Goal: Task Accomplishment & Management: Use online tool/utility

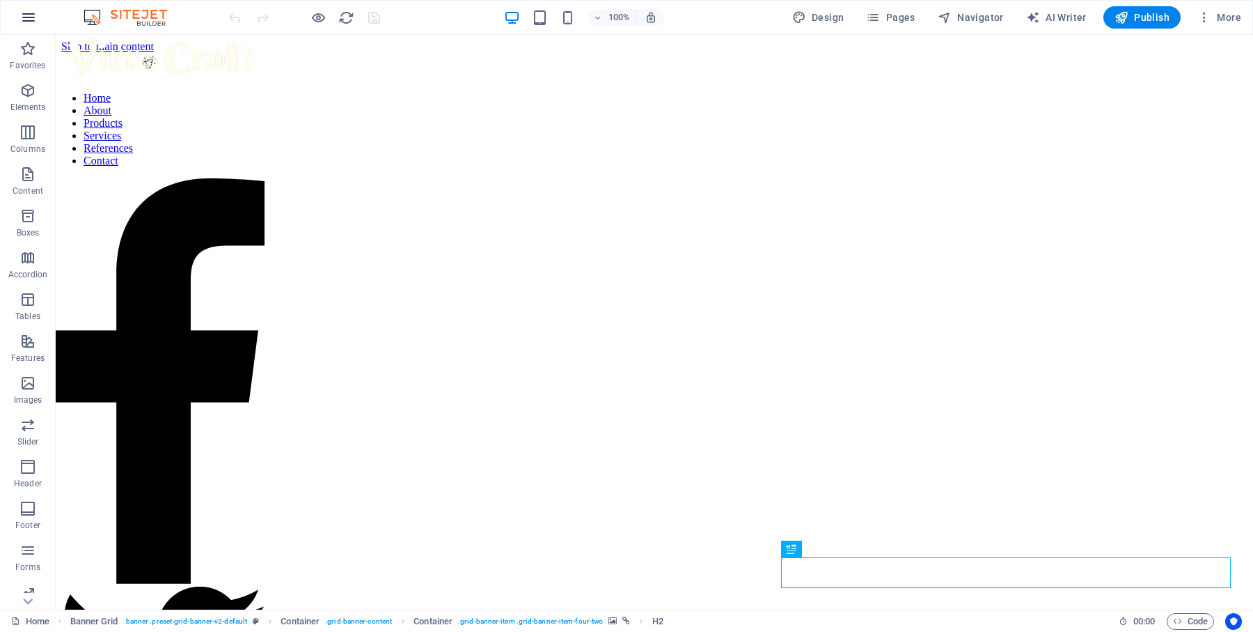
click at [28, 21] on icon "button" at bounding box center [28, 17] width 17 height 17
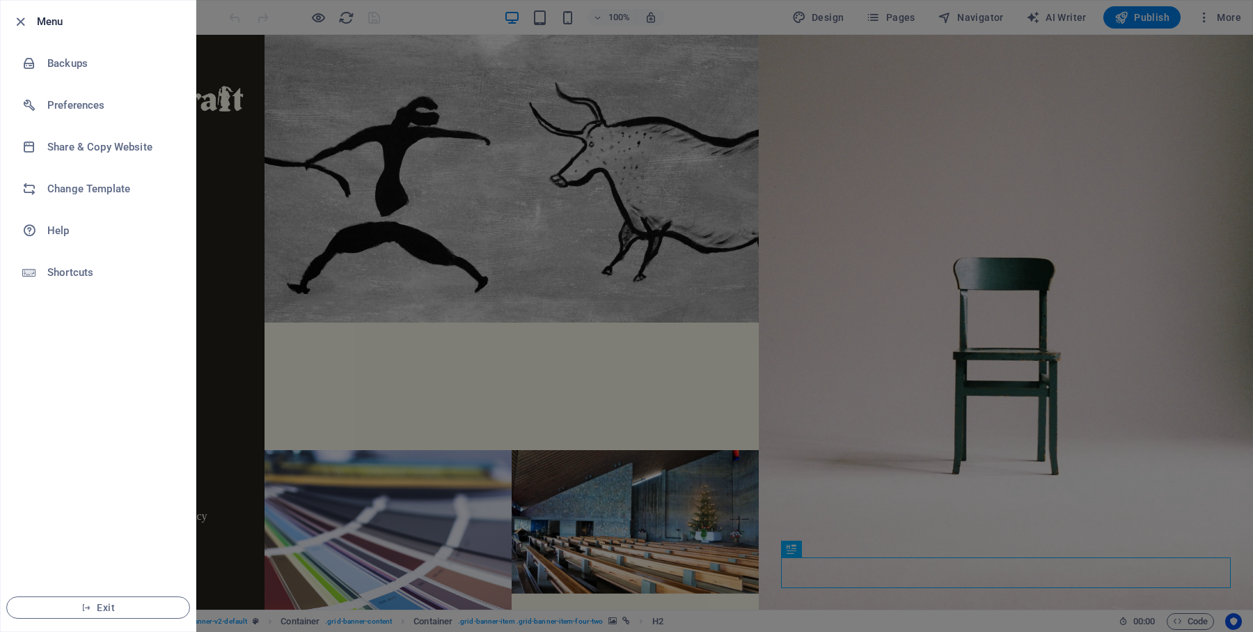
click at [263, 125] on div at bounding box center [626, 316] width 1253 height 632
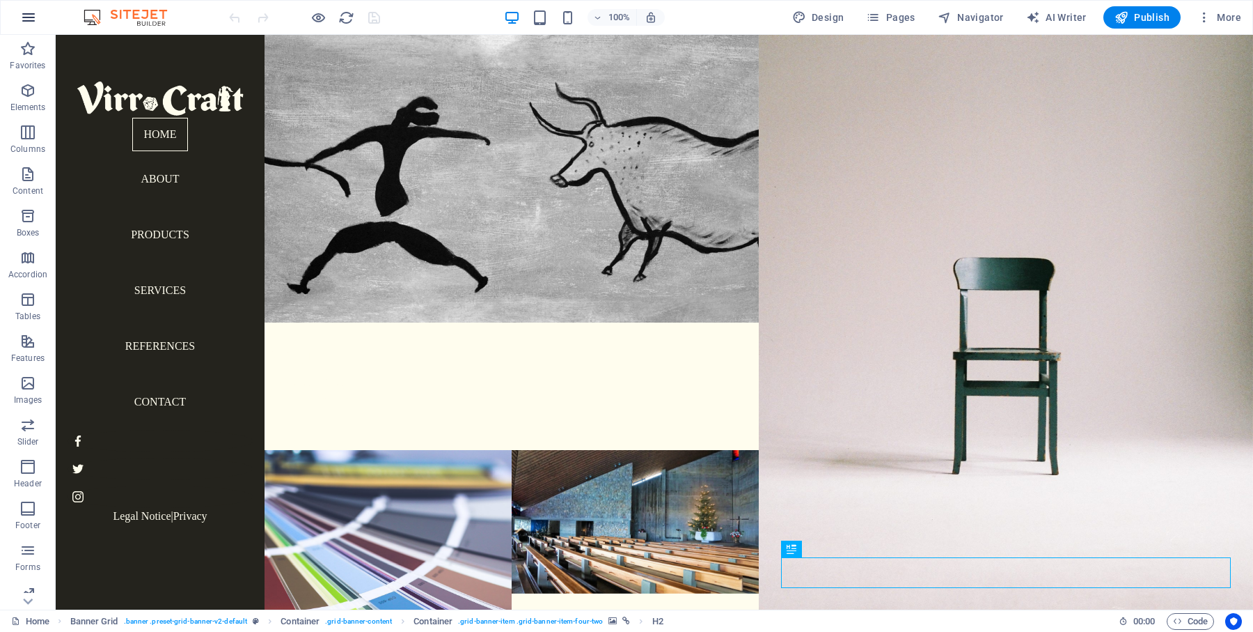
click at [30, 13] on icon "button" at bounding box center [28, 17] width 17 height 17
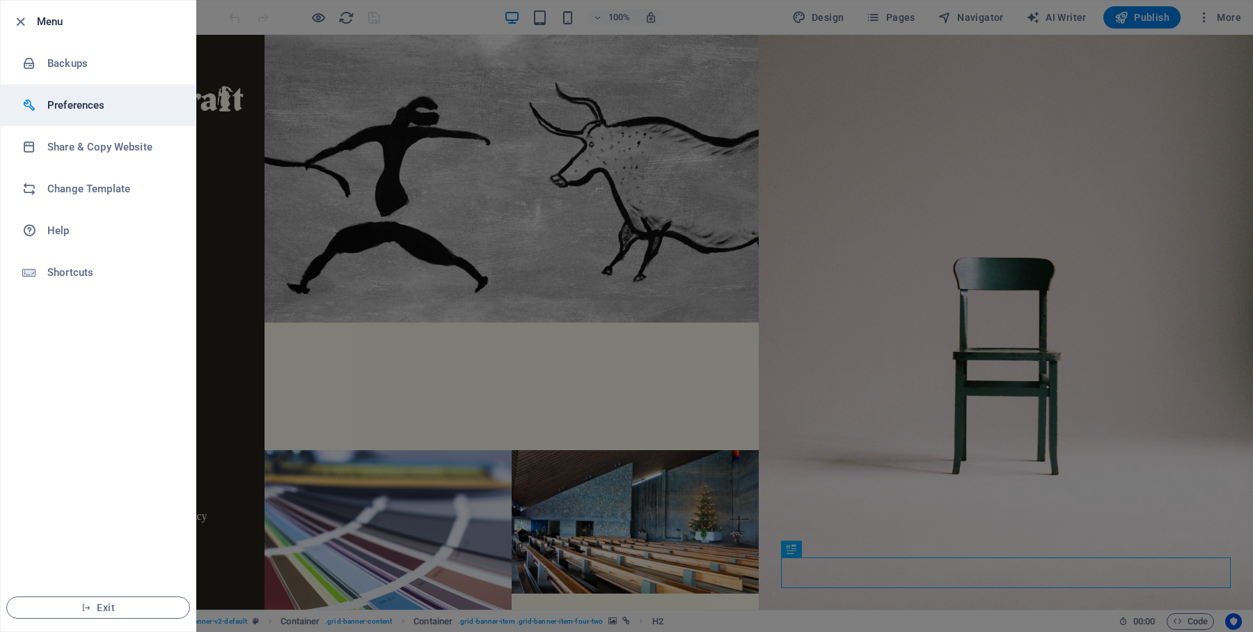
click at [108, 108] on h6 "Preferences" at bounding box center [111, 105] width 129 height 17
select select "en"
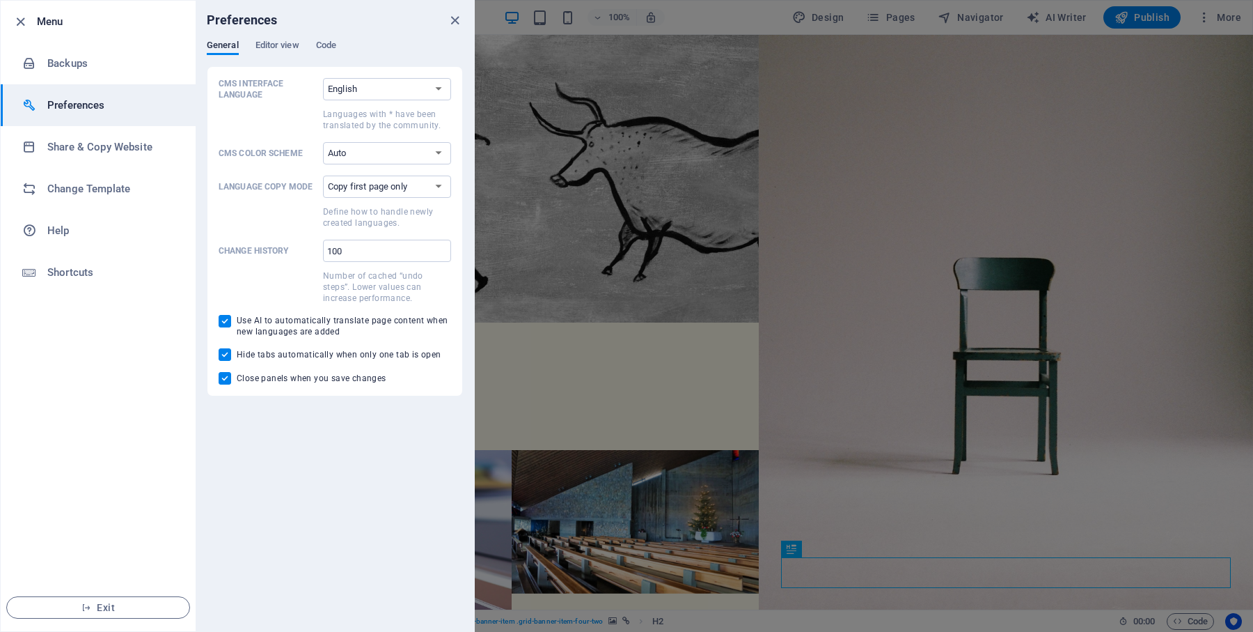
click at [108, 108] on h6 "Preferences" at bounding box center [111, 105] width 129 height 17
click at [87, 153] on h6 "Share & Copy Website" at bounding box center [111, 147] width 129 height 17
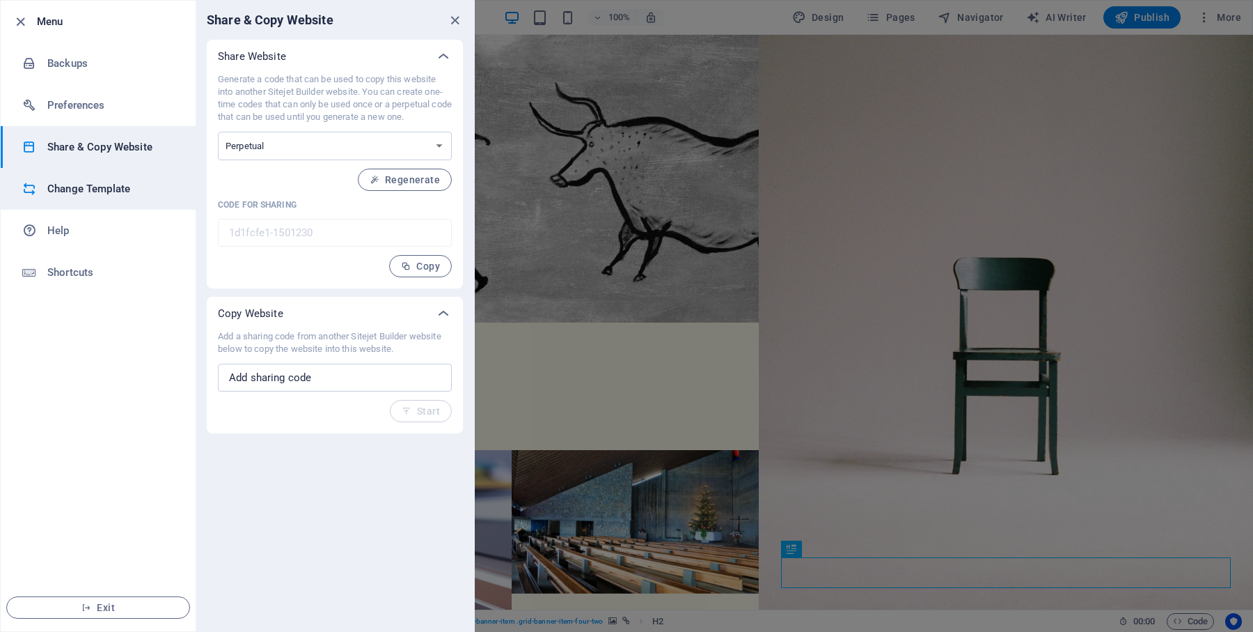
click at [87, 186] on h6 "Change Template" at bounding box center [111, 188] width 129 height 17
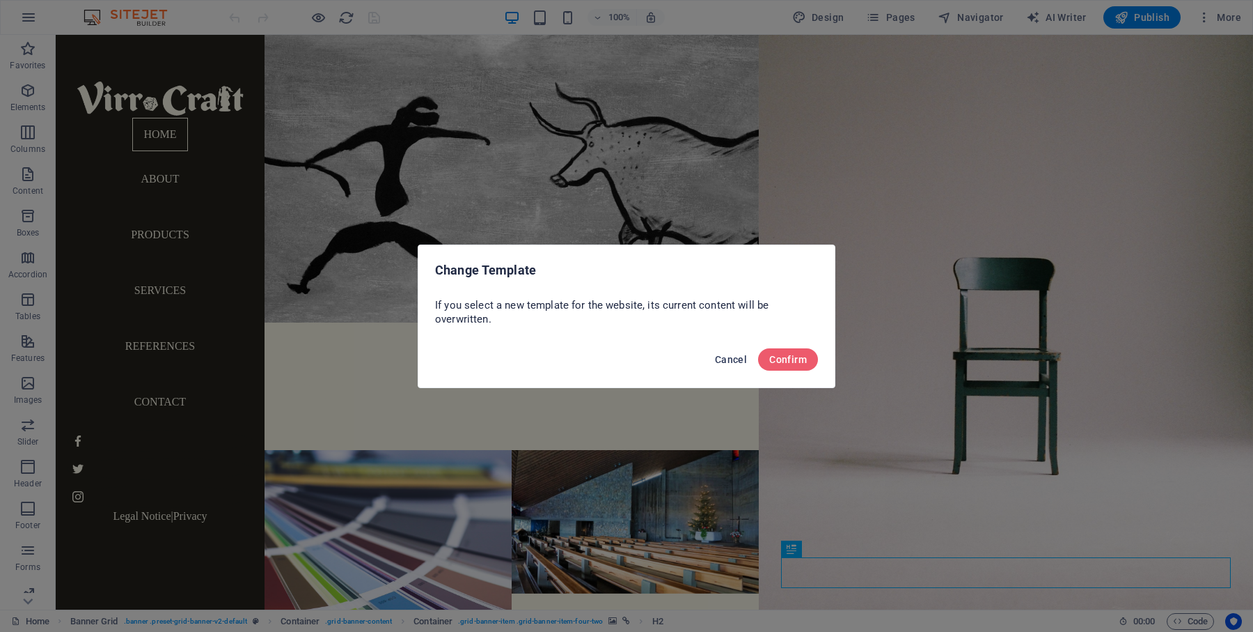
click at [723, 361] on span "Cancel" at bounding box center [731, 359] width 32 height 11
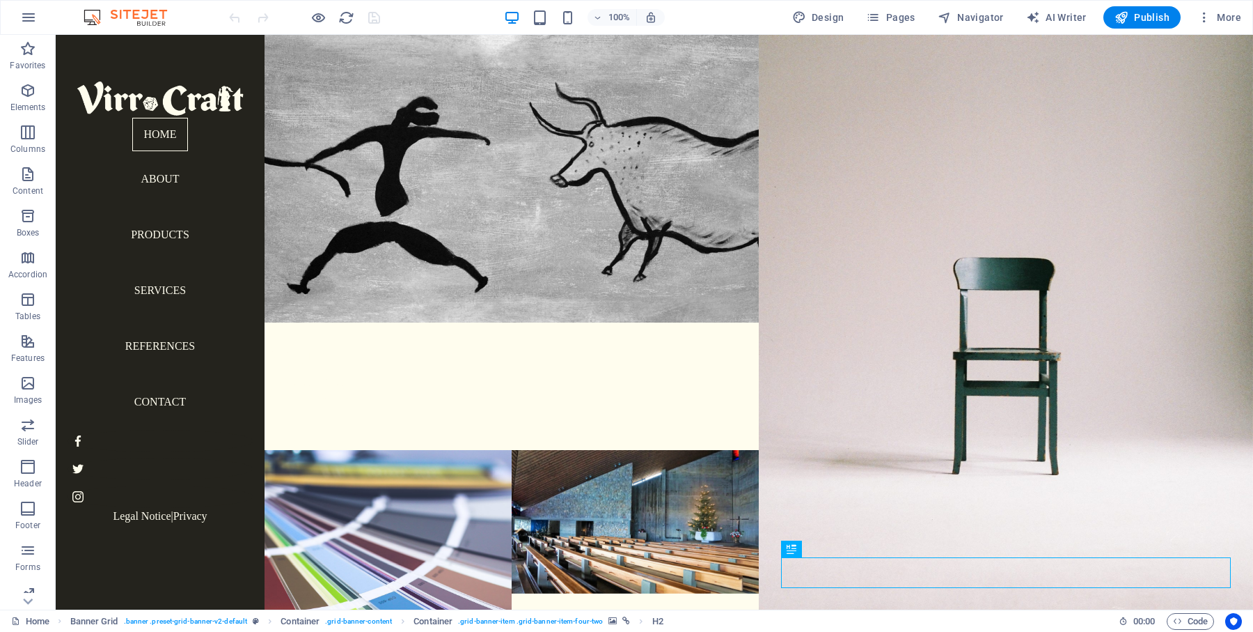
click at [132, 13] on img at bounding box center [132, 17] width 104 height 17
click at [174, 110] on div at bounding box center [160, 98] width 187 height 38
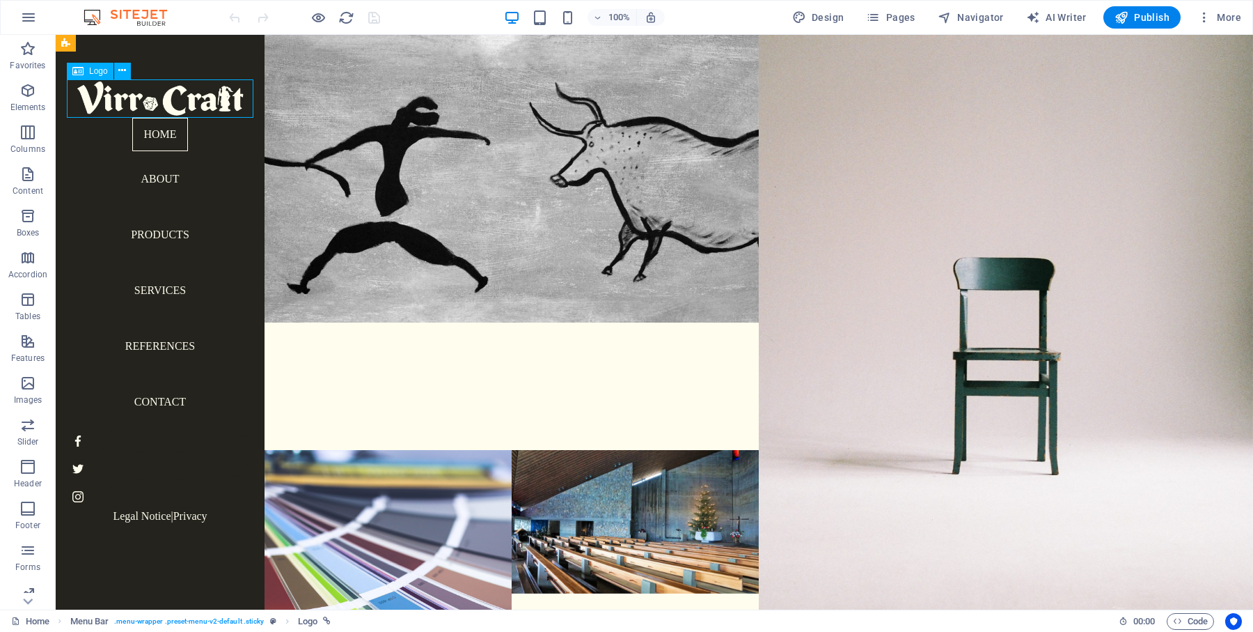
click at [148, 97] on div at bounding box center [160, 98] width 187 height 38
select select "%"
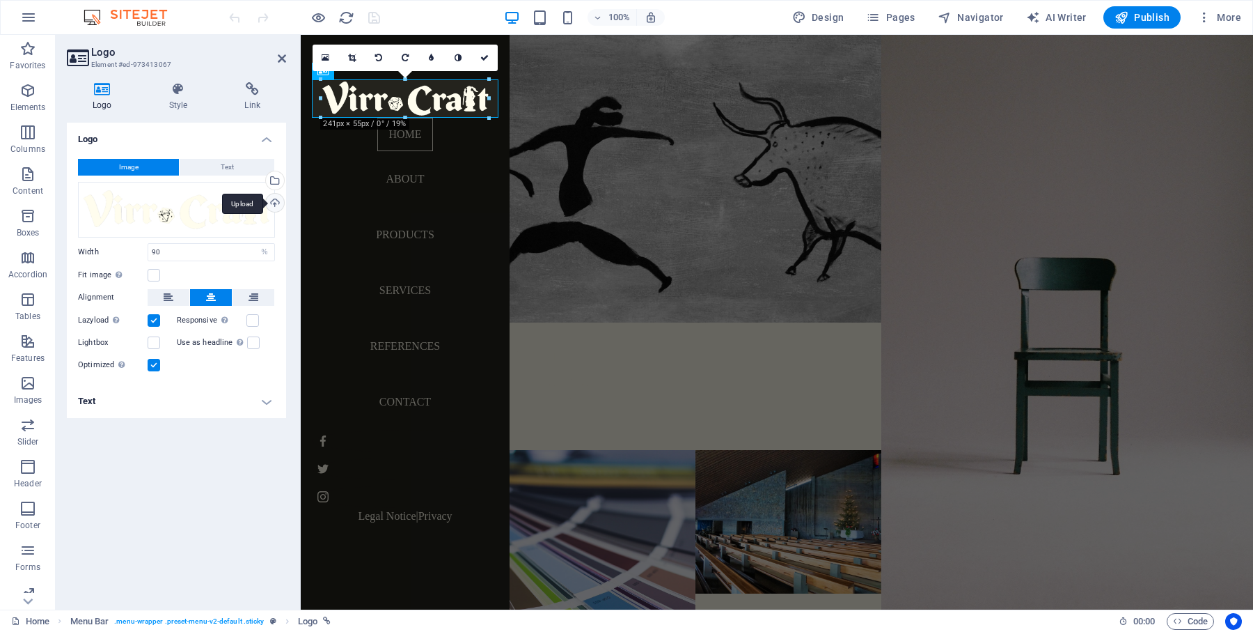
click at [279, 206] on div "Upload" at bounding box center [273, 204] width 21 height 21
click at [133, 201] on div "Drag files here, click to choose files or select files from Files or our free s…" at bounding box center [176, 210] width 197 height 56
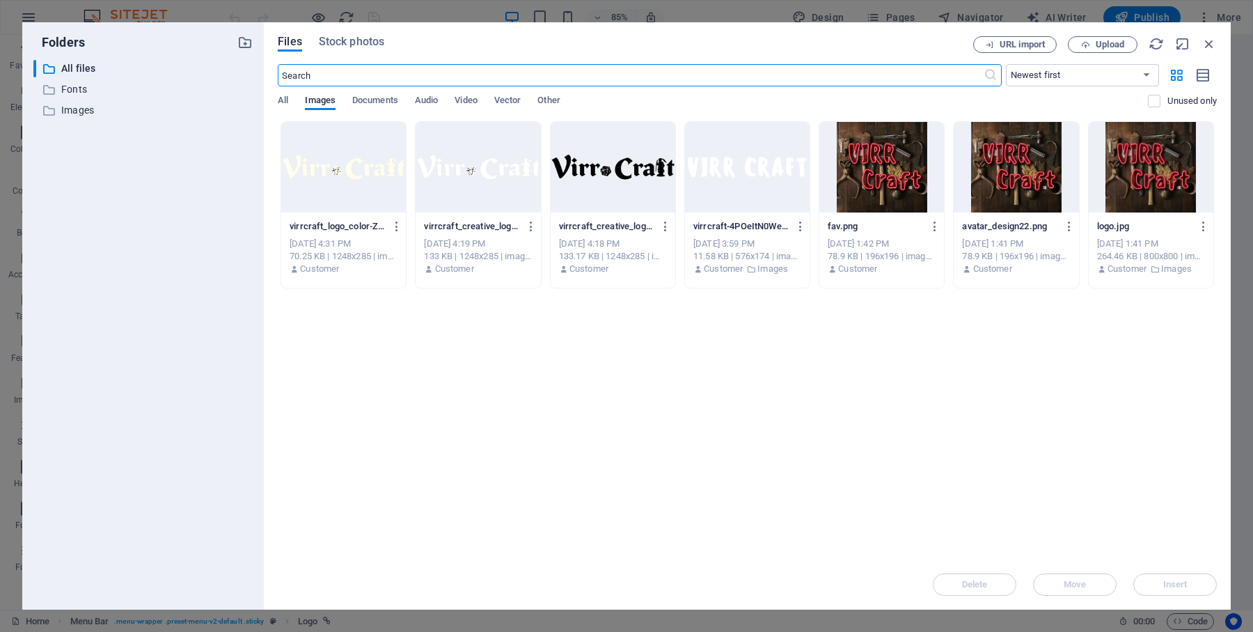
click at [618, 356] on div "Drop files here to upload them instantly virrcraft_logo_color-ZjAZ7NeFzaNRvGxD-…" at bounding box center [747, 340] width 939 height 438
click at [81, 88] on p "Fonts" at bounding box center [144, 89] width 166 height 16
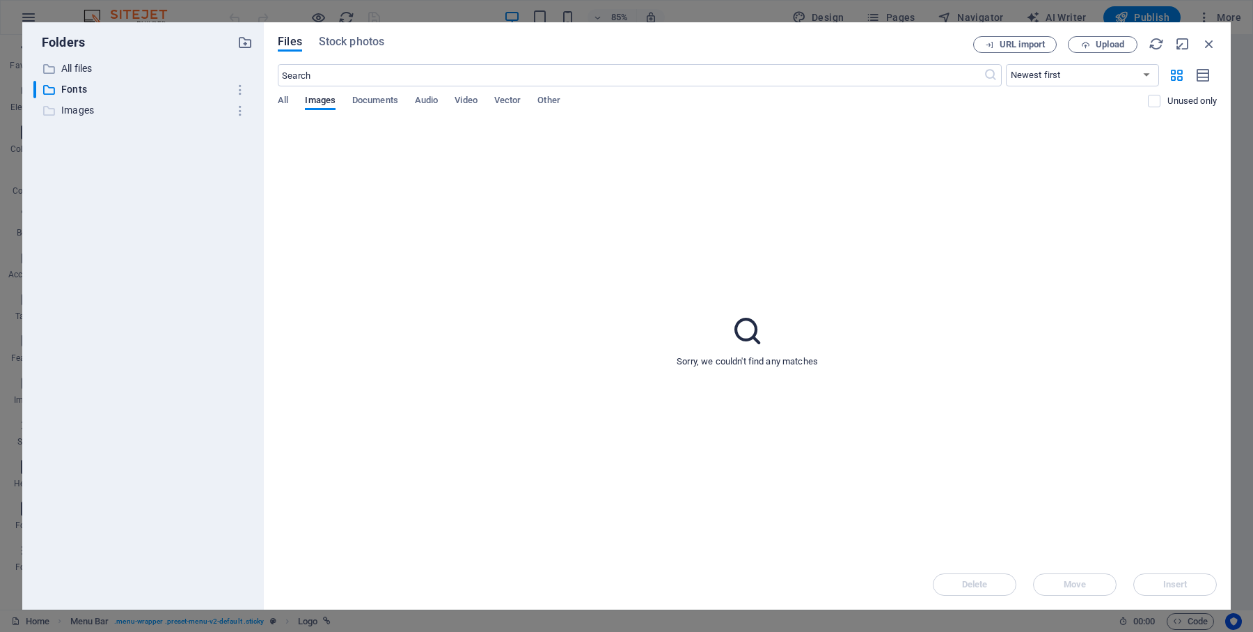
click at [75, 112] on p "Images" at bounding box center [144, 110] width 166 height 16
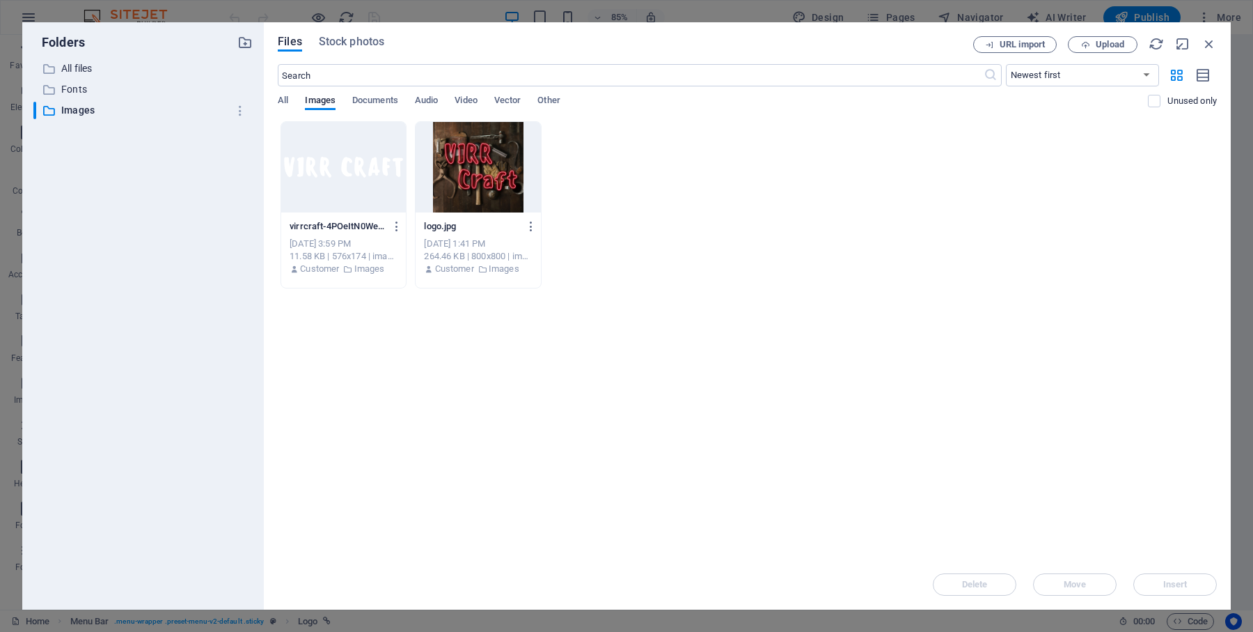
click at [535, 349] on div "Drop files here to upload them instantly virrcraft-4POeItN0WeP82LH3iS-1Kw.png v…" at bounding box center [747, 340] width 939 height 438
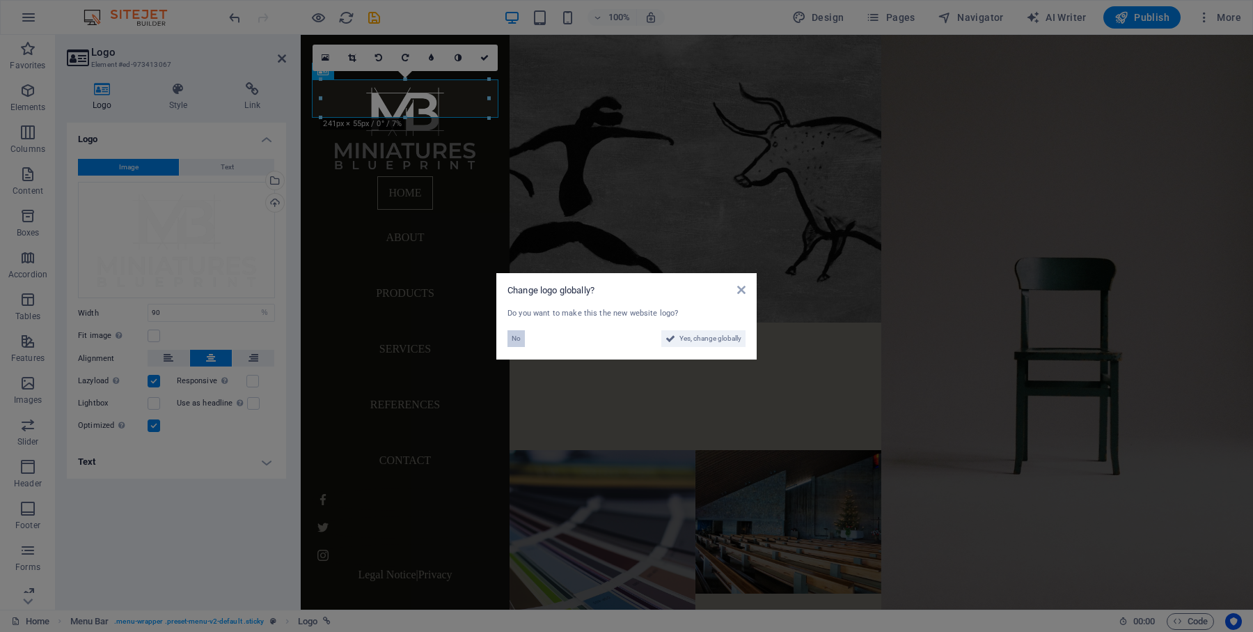
click at [517, 337] on span "No" at bounding box center [516, 338] width 9 height 17
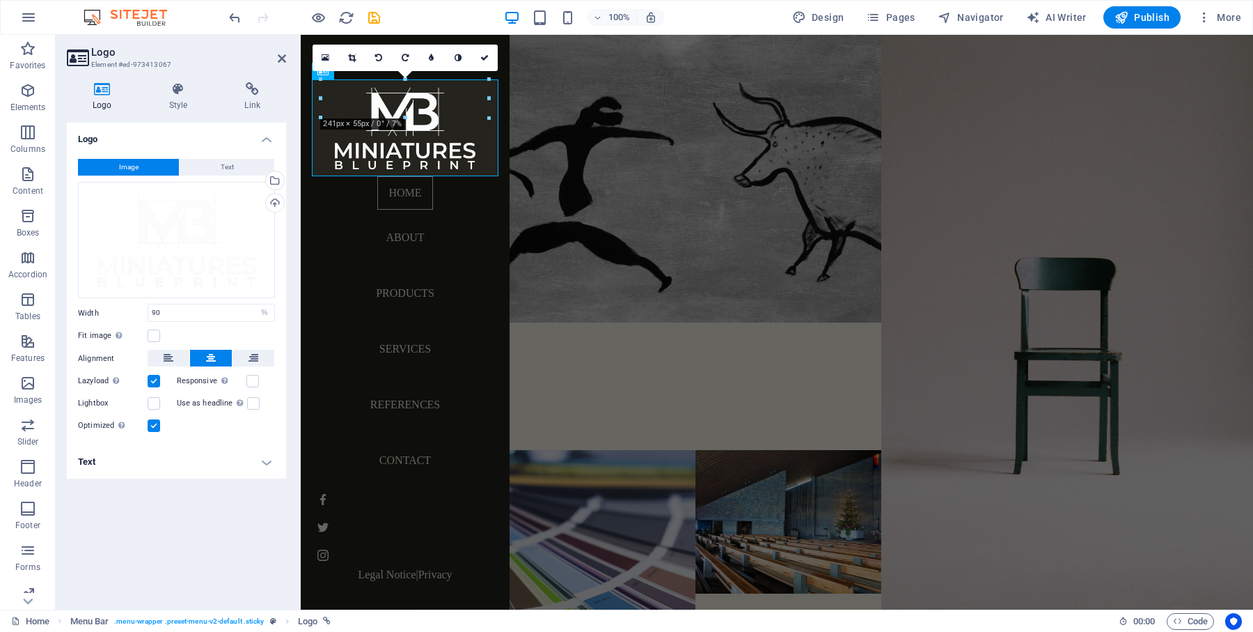
click at [225, 11] on div "100% Design Pages Navigator AI Writer Publish More" at bounding box center [627, 17] width 1252 height 33
click at [231, 15] on icon "undo" at bounding box center [235, 18] width 16 height 16
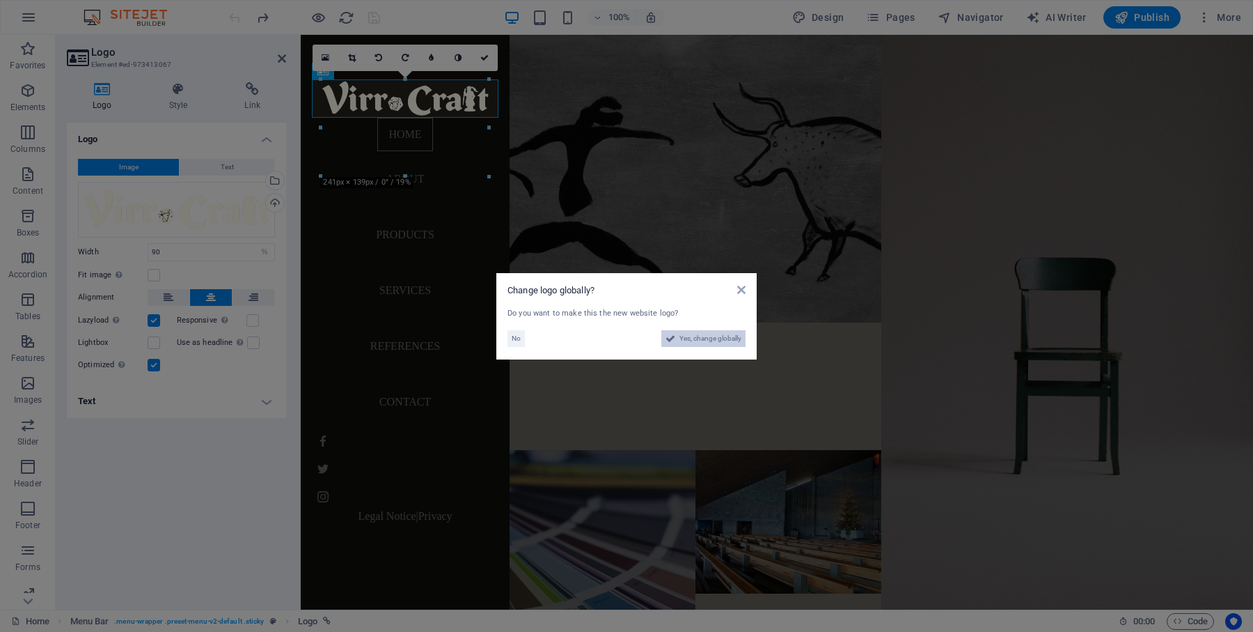
click at [723, 336] on span "Yes, change globally" at bounding box center [711, 338] width 62 height 17
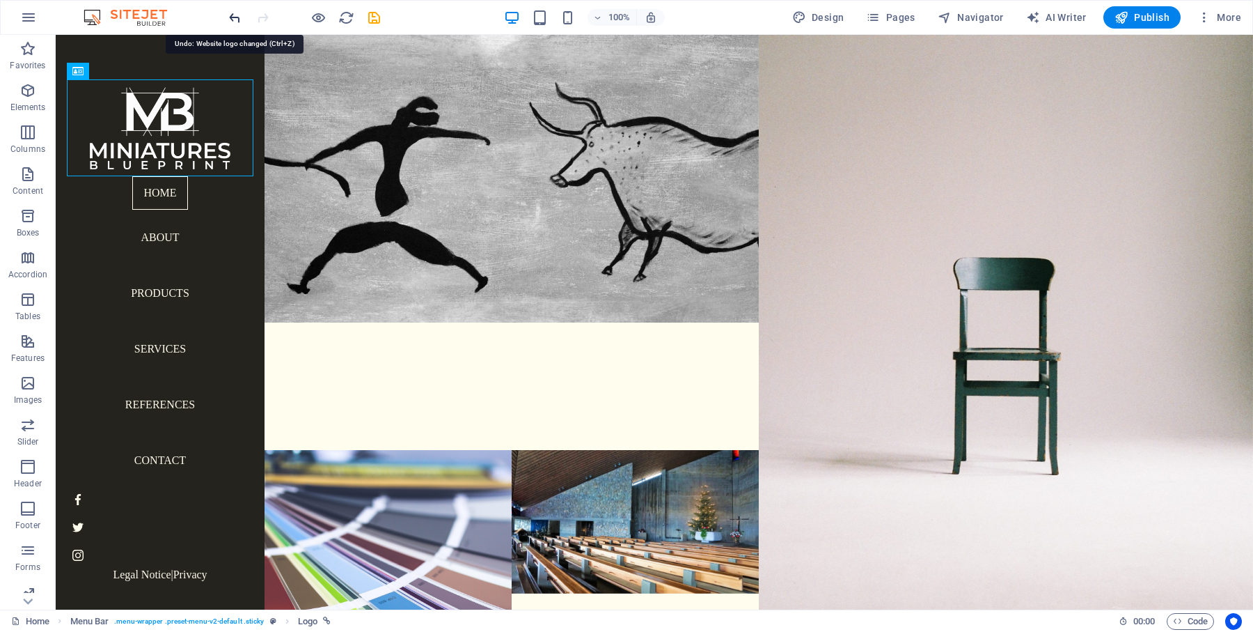
click at [230, 19] on icon "undo" at bounding box center [235, 18] width 16 height 16
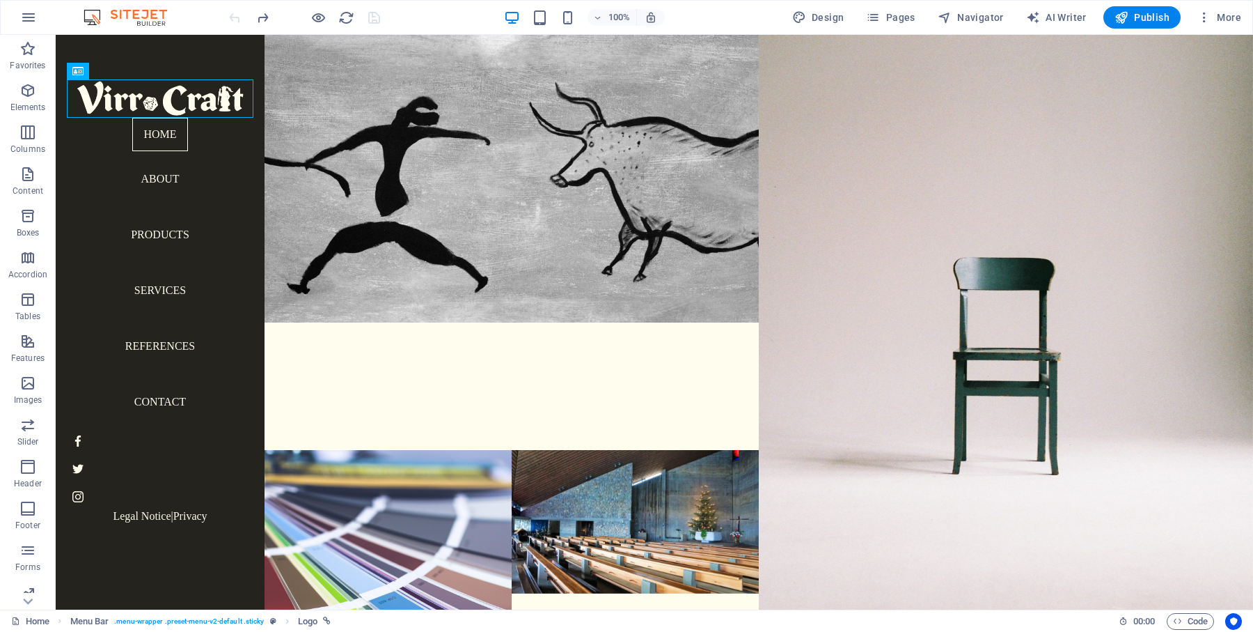
click at [231, 19] on div at bounding box center [304, 17] width 156 height 22
click at [173, 97] on div at bounding box center [160, 98] width 187 height 38
click at [1236, 27] on button "More" at bounding box center [1219, 17] width 55 height 22
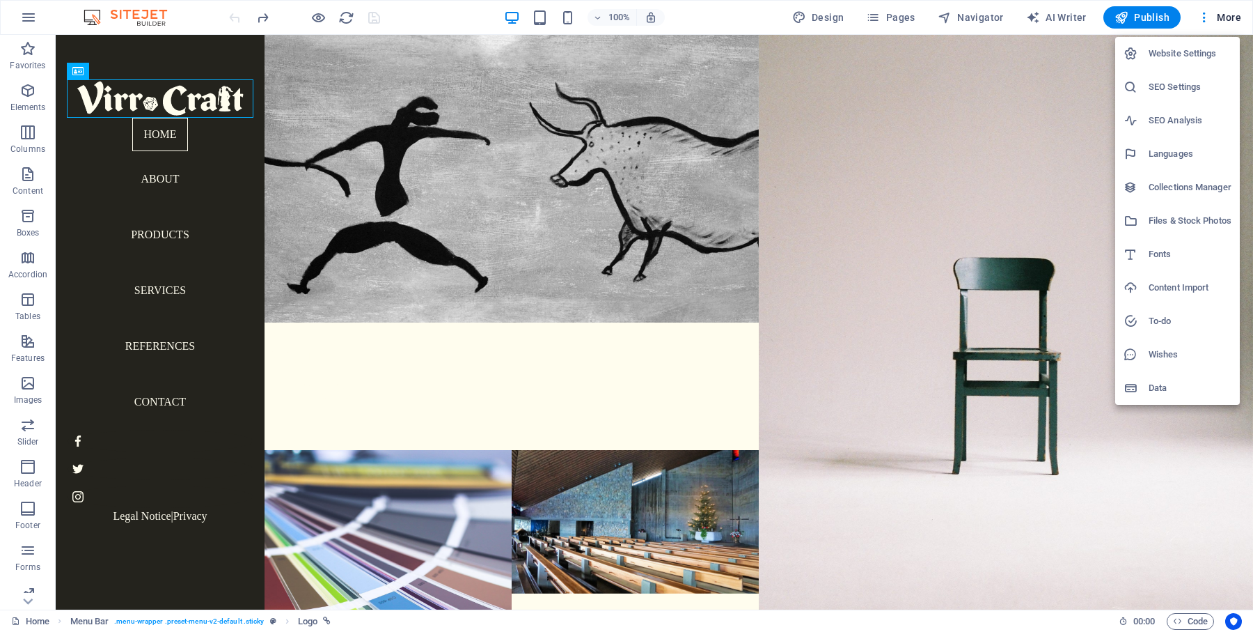
click at [1182, 219] on h6 "Files & Stock Photos" at bounding box center [1190, 220] width 83 height 17
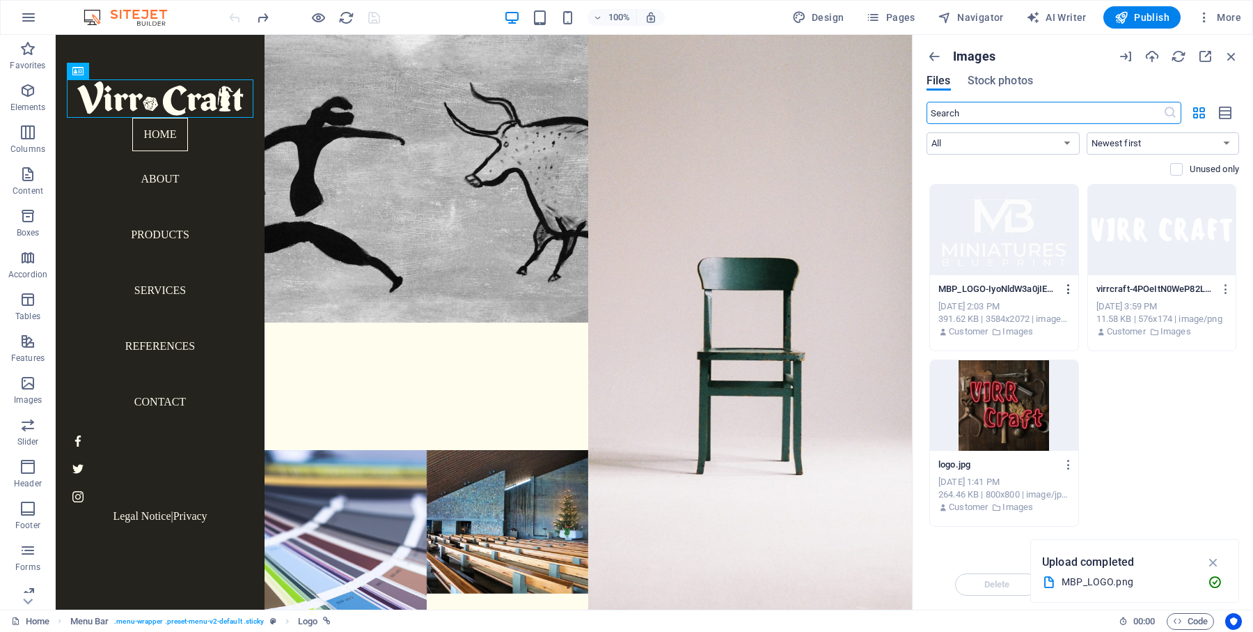
click at [1068, 287] on icon "button" at bounding box center [1069, 289] width 13 height 13
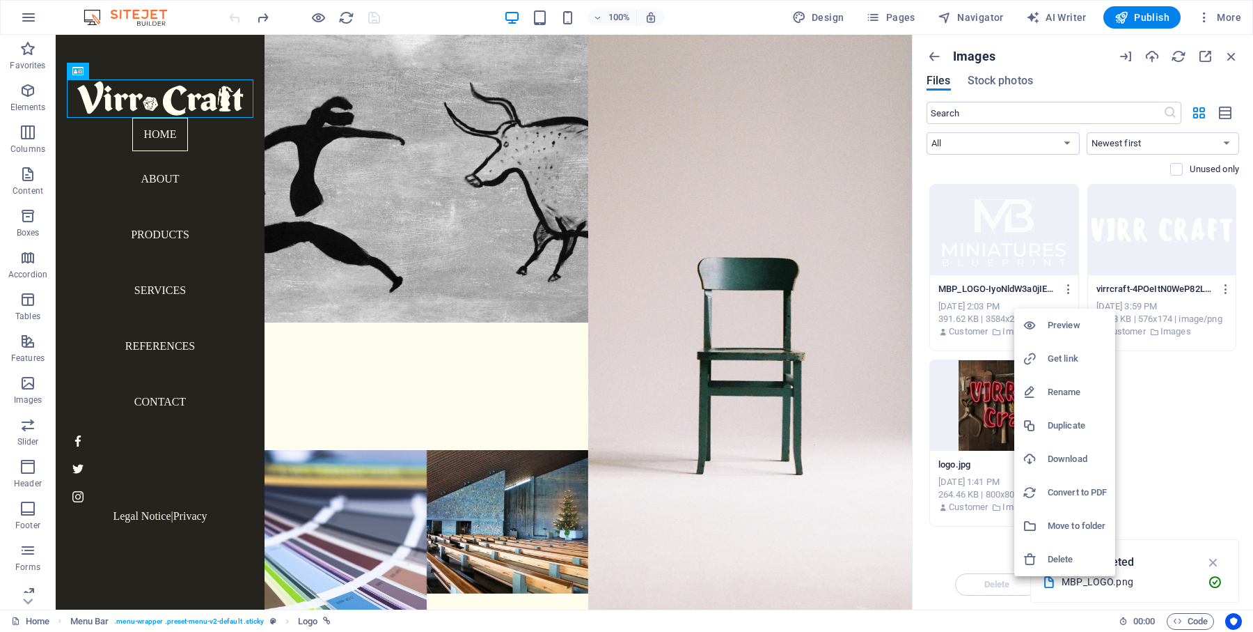
click at [1072, 361] on h6 "Get link" at bounding box center [1077, 358] width 59 height 17
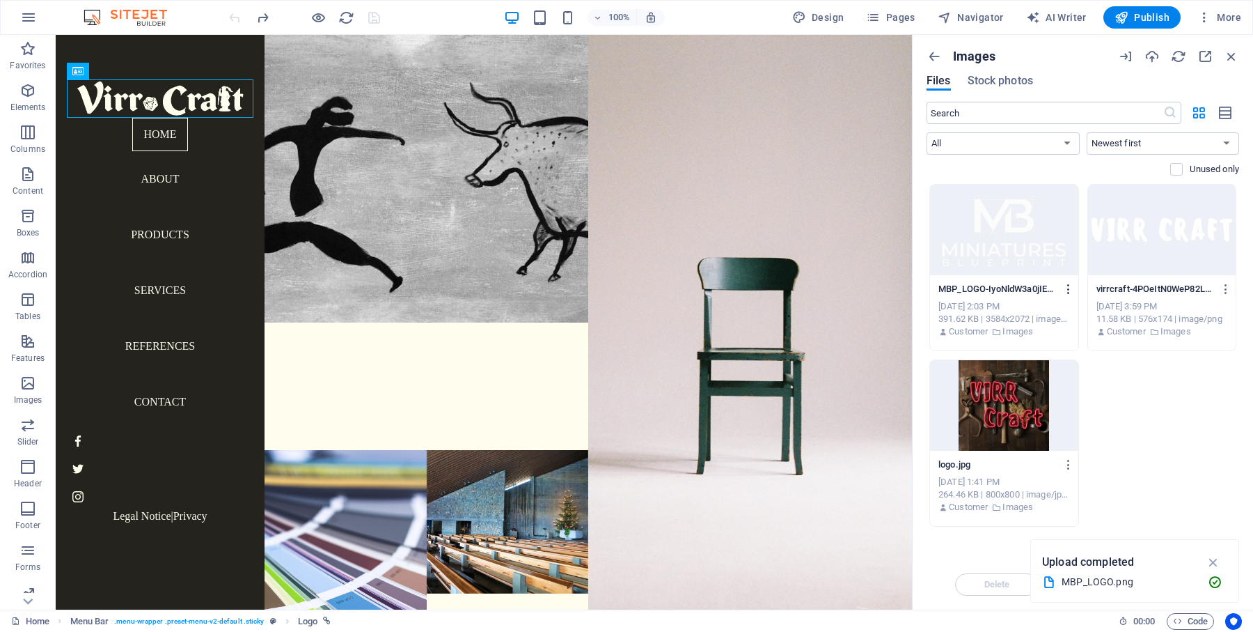
click at [1070, 285] on icon "button" at bounding box center [1069, 289] width 13 height 13
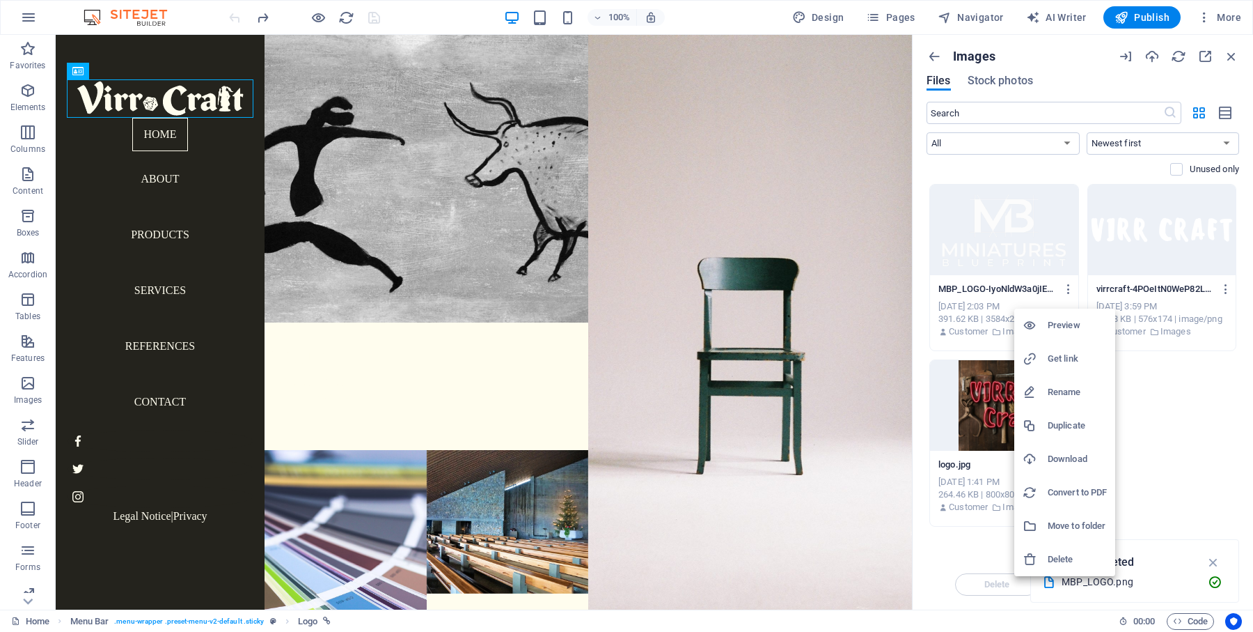
click at [1057, 352] on h6 "Get link" at bounding box center [1077, 358] width 59 height 17
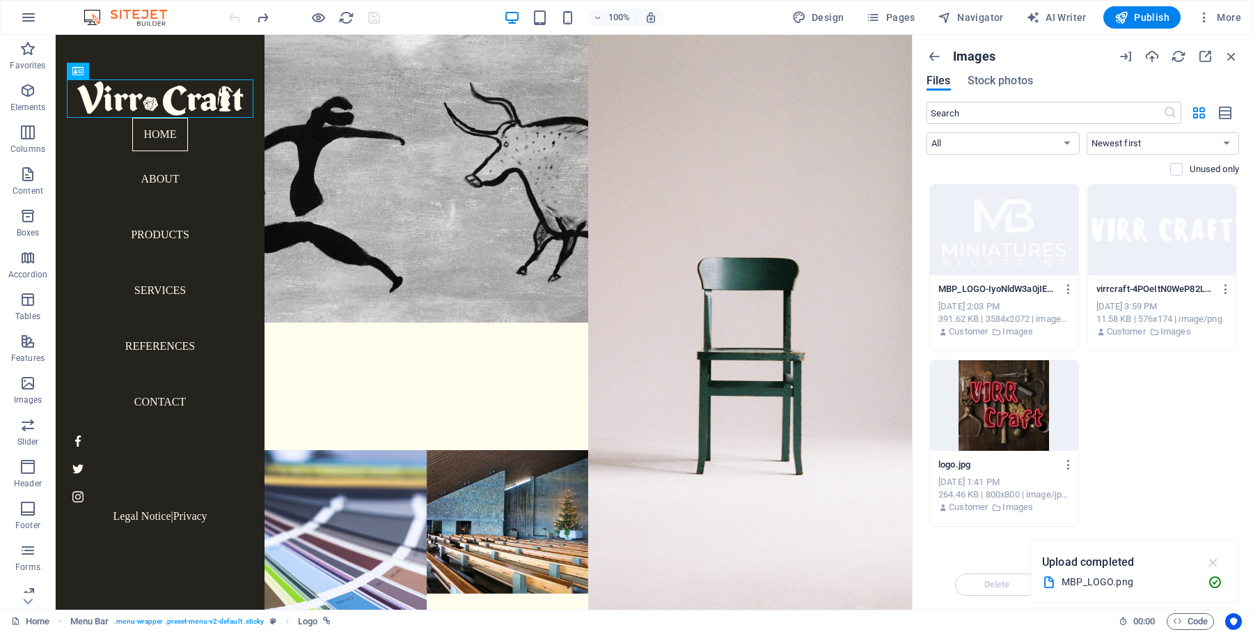
click at [1212, 559] on icon "button" at bounding box center [1214, 561] width 16 height 15
click at [1026, 245] on div at bounding box center [1004, 230] width 148 height 91
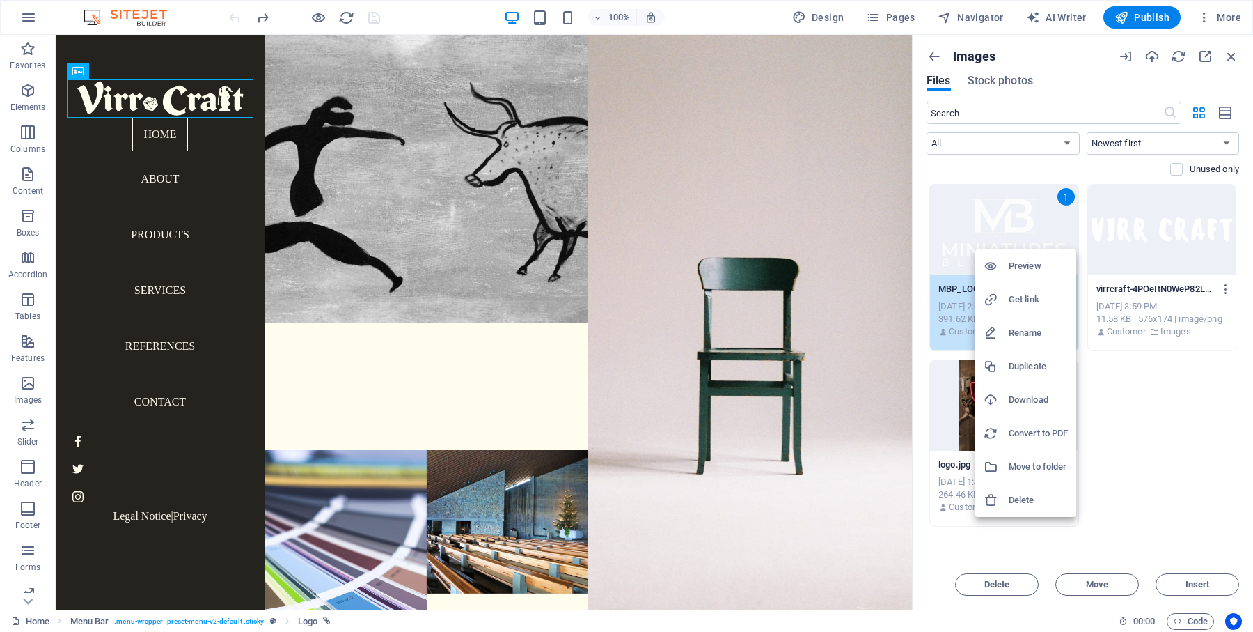
click at [1037, 298] on h6 "Get link" at bounding box center [1038, 299] width 59 height 17
